Goal: Task Accomplishment & Management: Use online tool/utility

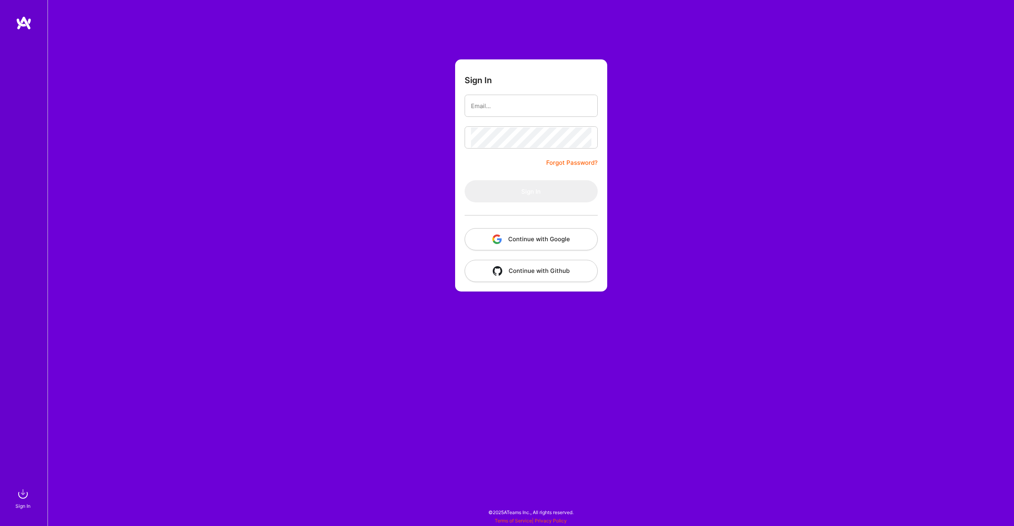
click at [540, 240] on button "Continue with Google" at bounding box center [531, 239] width 133 height 22
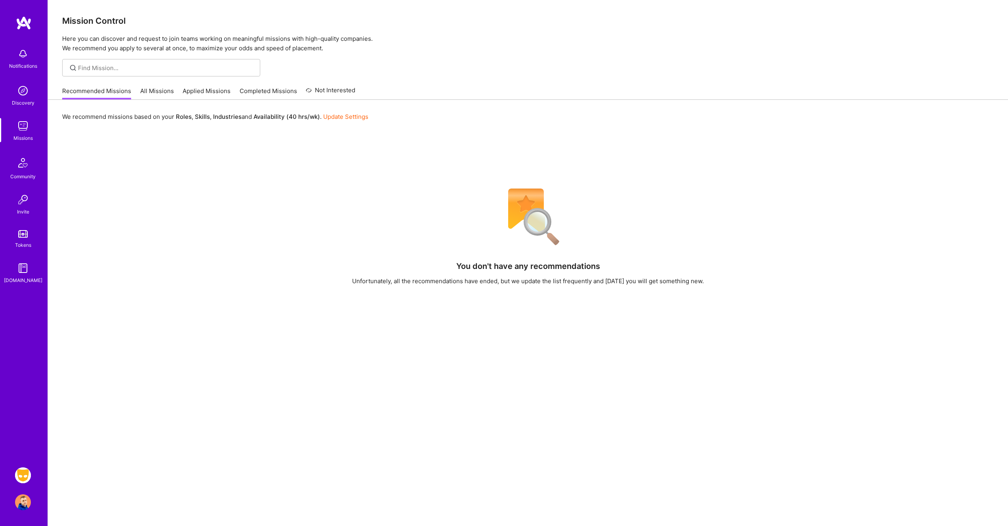
click at [19, 474] on img at bounding box center [23, 475] width 16 height 16
